Goal: Task Accomplishment & Management: Complete application form

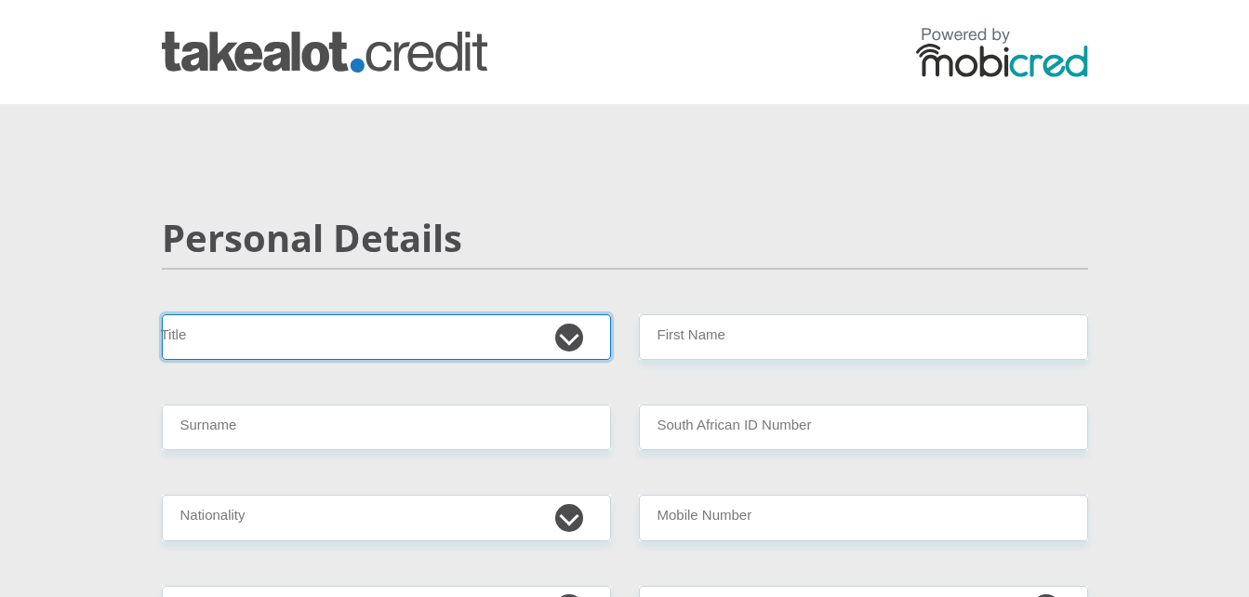
click at [563, 336] on select "Mr Ms Mrs Dr [PERSON_NAME]" at bounding box center [386, 337] width 449 height 46
select select "Mr"
click at [162, 314] on select "Mr Ms Mrs Dr [PERSON_NAME]" at bounding box center [386, 337] width 449 height 46
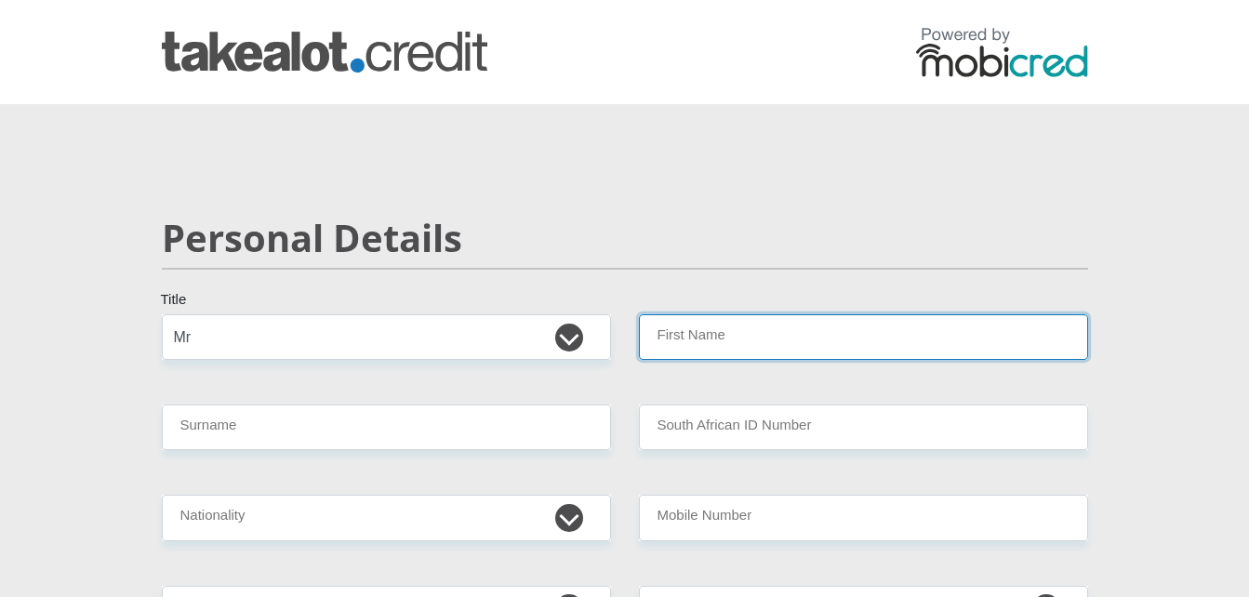
click at [709, 324] on input "First Name" at bounding box center [863, 337] width 449 height 46
type input "Ettienne"
type input "Nysschen"
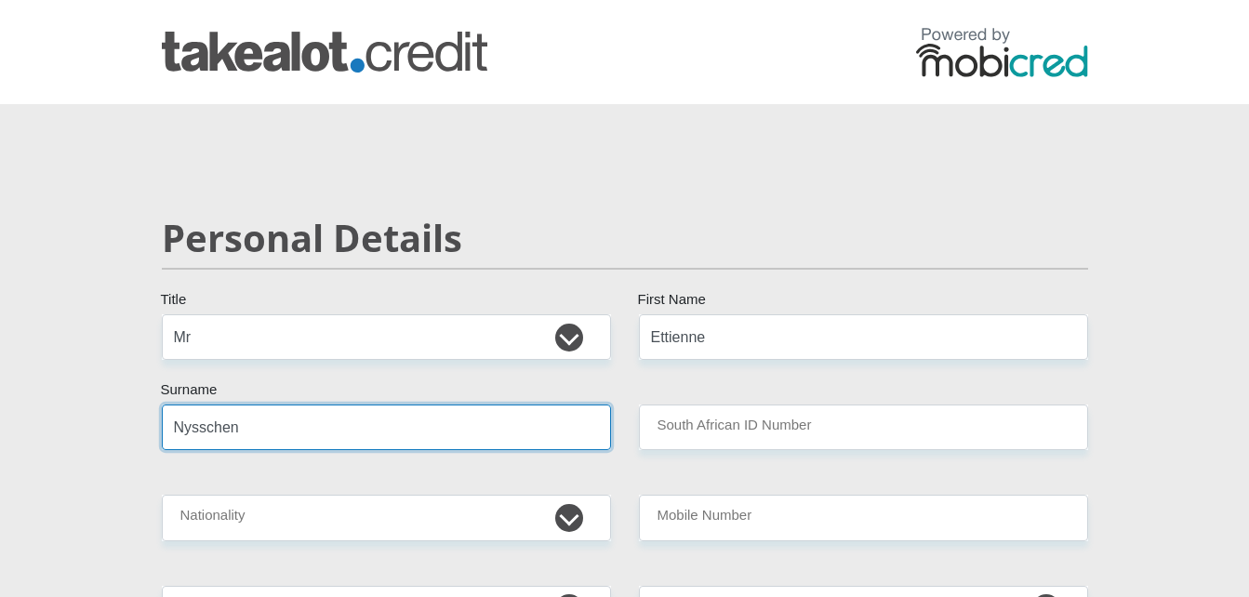
type input "7705025071082"
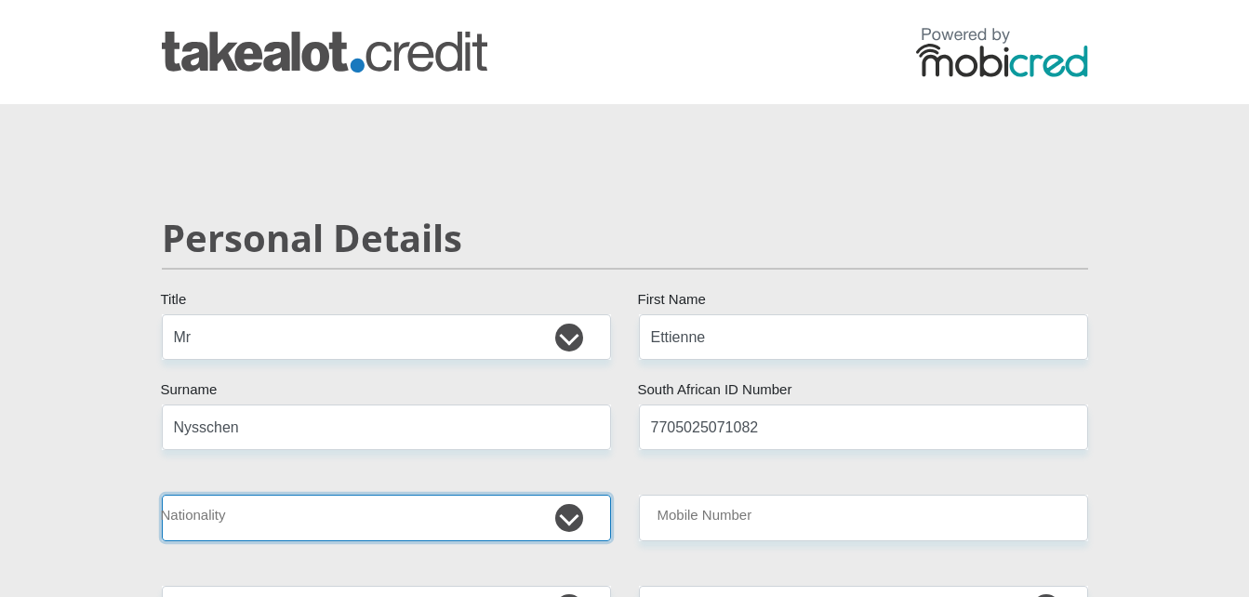
select select "ZAF"
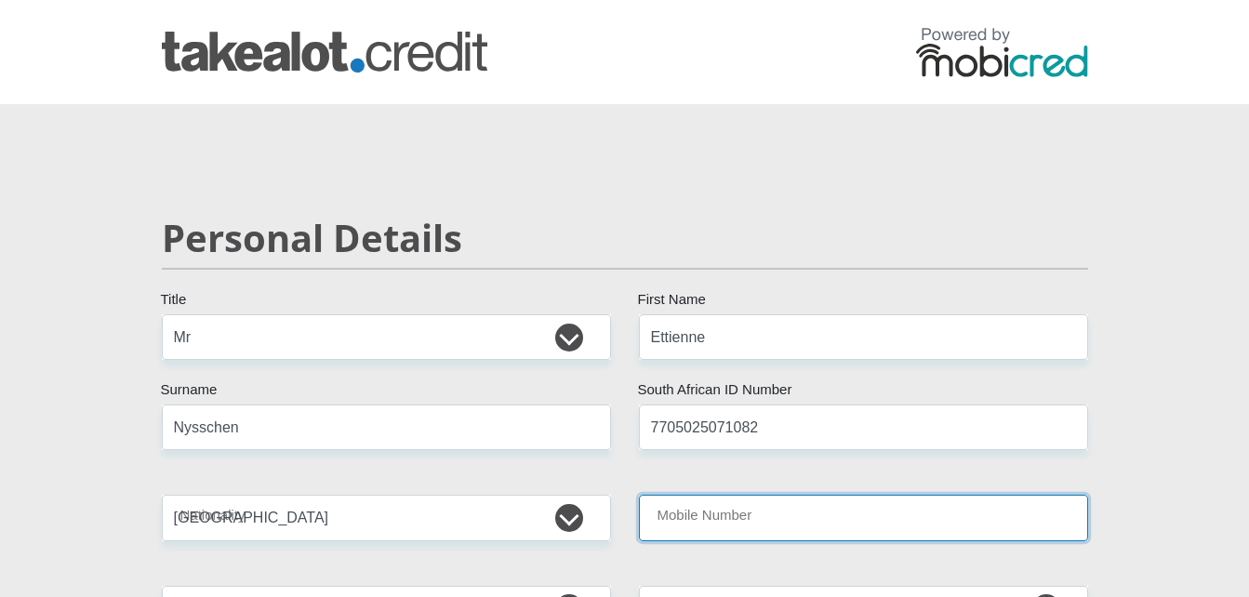
type input "0646574292"
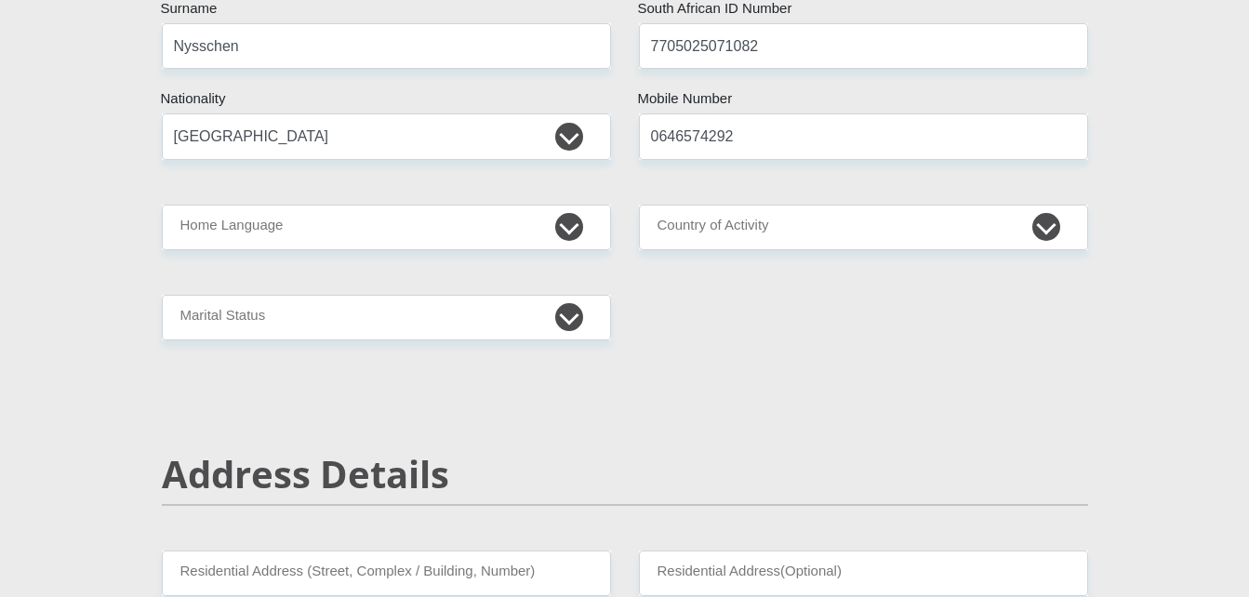
scroll to position [409, 0]
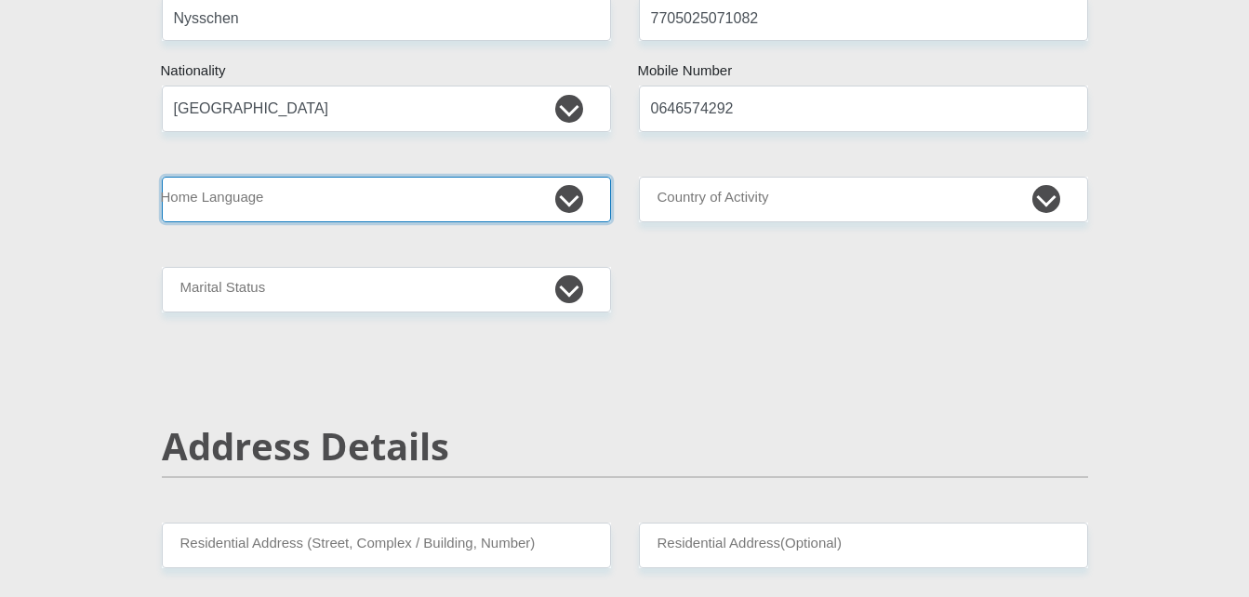
click at [567, 193] on select "Afrikaans English Sepedi South Ndebele Southern Sotho Swati Tsonga Tswana Venda…" at bounding box center [386, 200] width 449 height 46
select select "eng"
click at [162, 177] on select "Afrikaans English Sepedi South Ndebele Southern Sotho Swati Tsonga Tswana Venda…" at bounding box center [386, 200] width 449 height 46
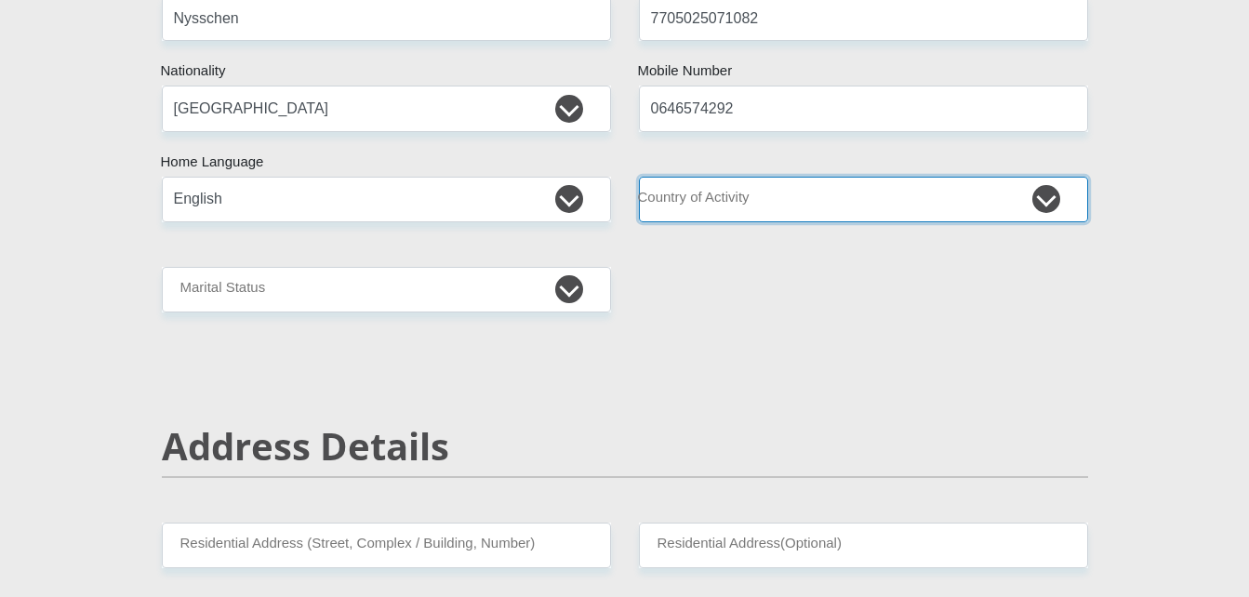
click at [770, 186] on select "[GEOGRAPHIC_DATA] [GEOGRAPHIC_DATA] [GEOGRAPHIC_DATA] [GEOGRAPHIC_DATA] [GEOGRA…" at bounding box center [863, 200] width 449 height 46
select select "ZAF"
click at [639, 177] on select "[GEOGRAPHIC_DATA] [GEOGRAPHIC_DATA] [GEOGRAPHIC_DATA] [GEOGRAPHIC_DATA] [GEOGRA…" at bounding box center [863, 200] width 449 height 46
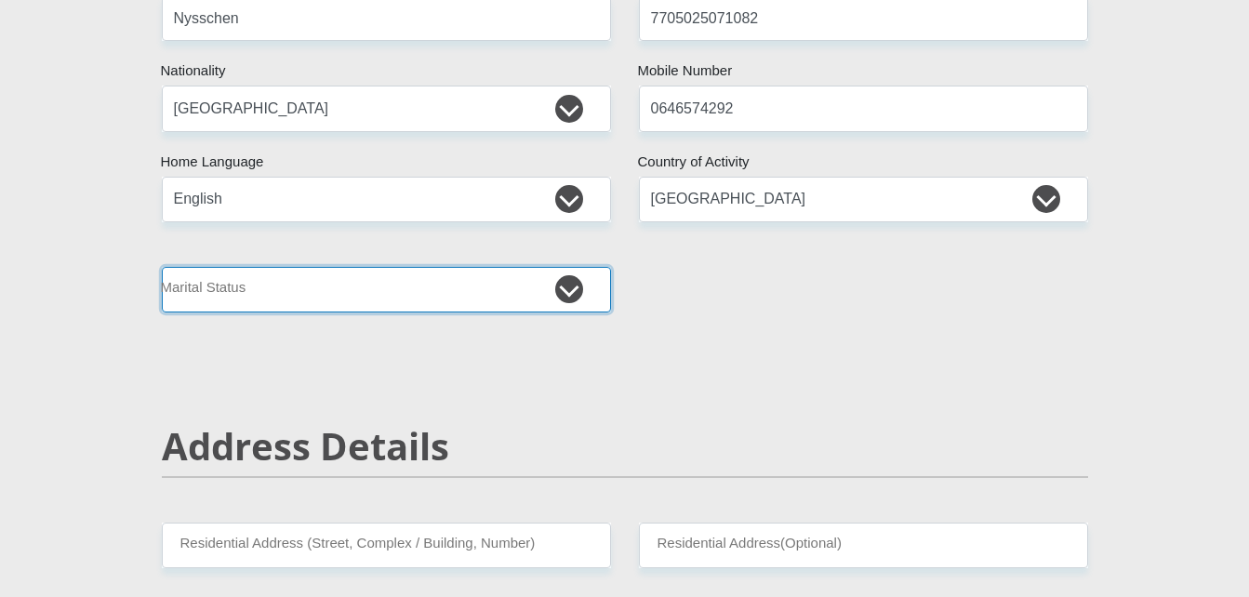
click at [567, 287] on select "Married ANC Single Divorced Widowed Married COP or Customary Law" at bounding box center [386, 290] width 449 height 46
select select "1"
click at [162, 267] on select "Married ANC Single Divorced Widowed Married COP or Customary Law" at bounding box center [386, 290] width 449 height 46
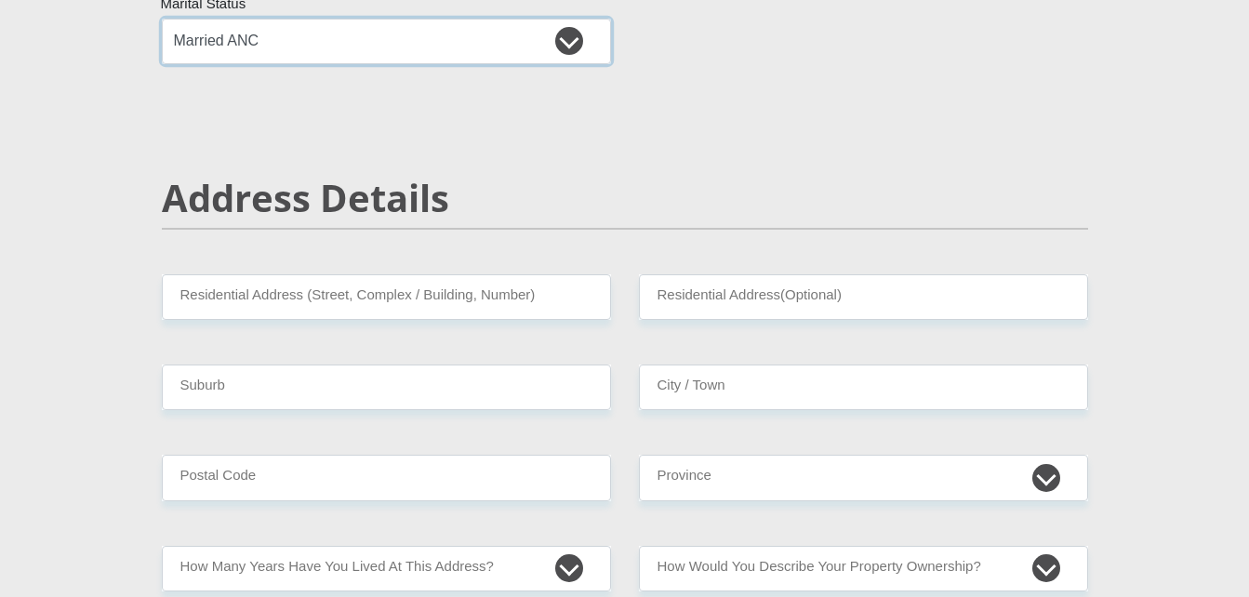
scroll to position [670, 0]
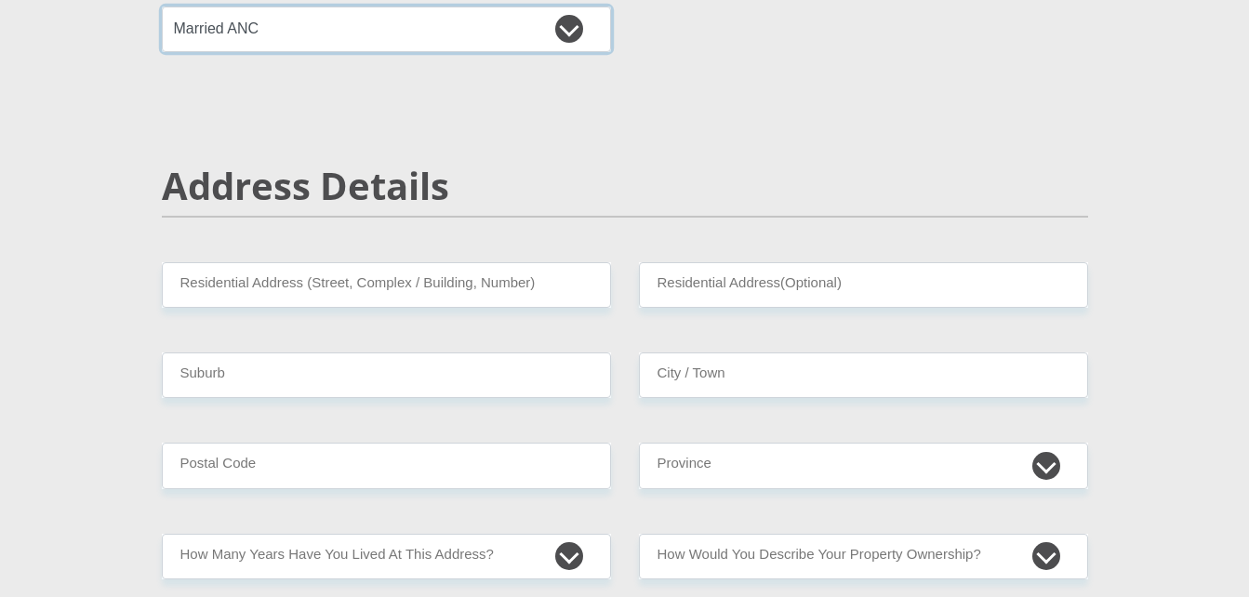
click at [568, 29] on select "Married ANC Single Divorced Widowed Married COP or Customary Law" at bounding box center [386, 30] width 449 height 46
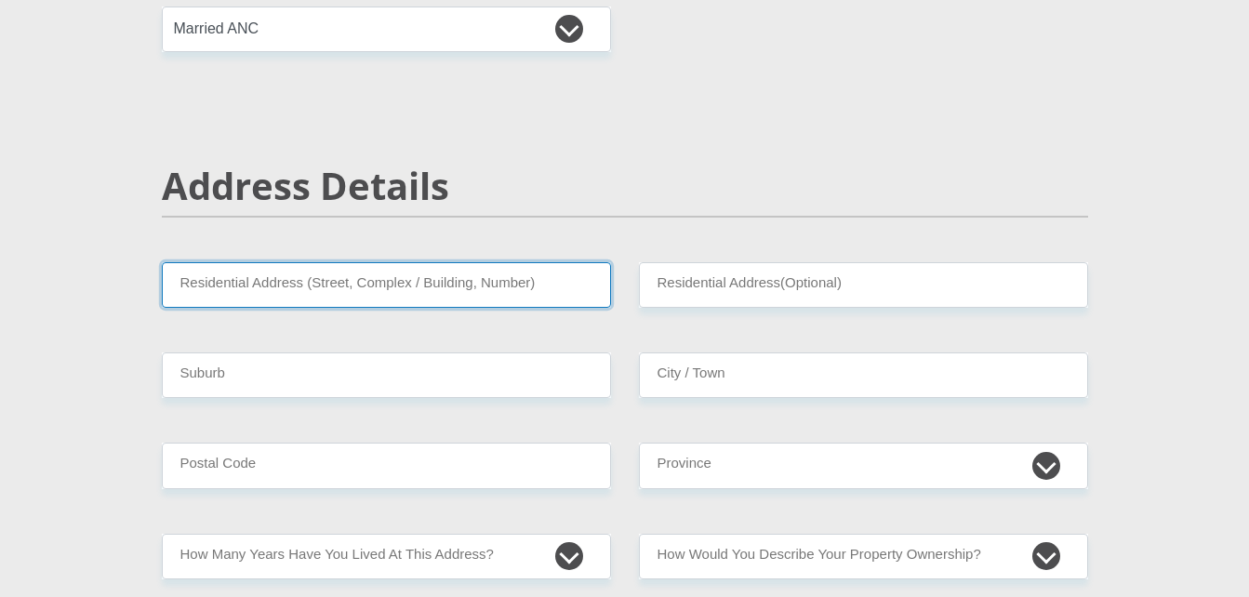
click at [472, 283] on input "Residential Address (Street, Complex / Building, Number)" at bounding box center [386, 285] width 449 height 46
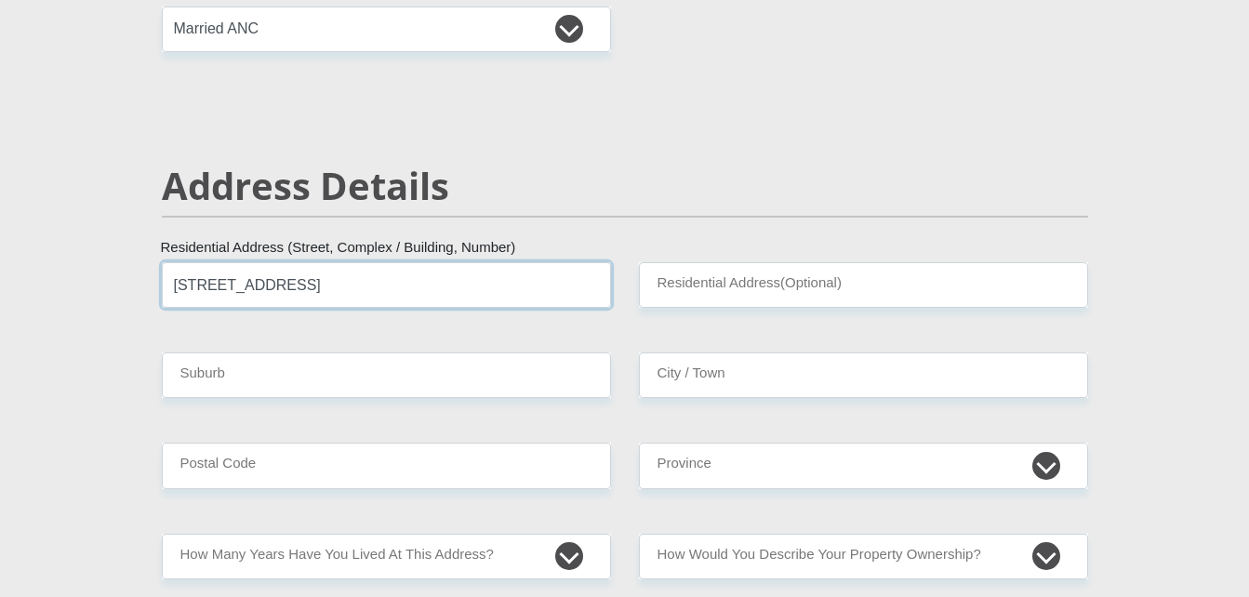
type input "[STREET_ADDRESS]"
